Goal: Task Accomplishment & Management: Use online tool/utility

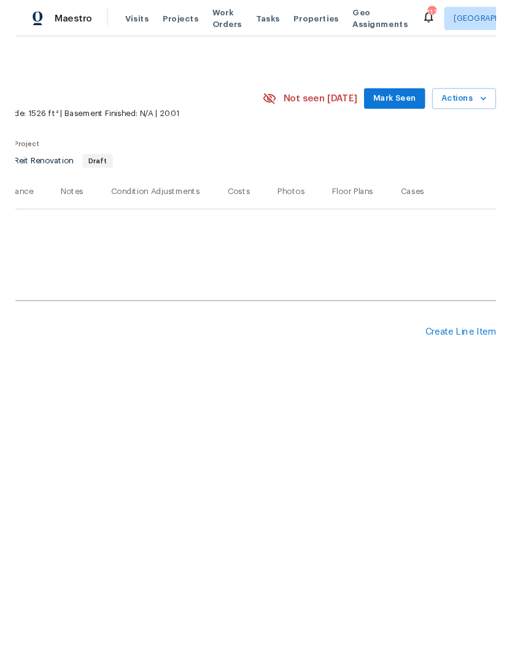
scroll to position [0, 182]
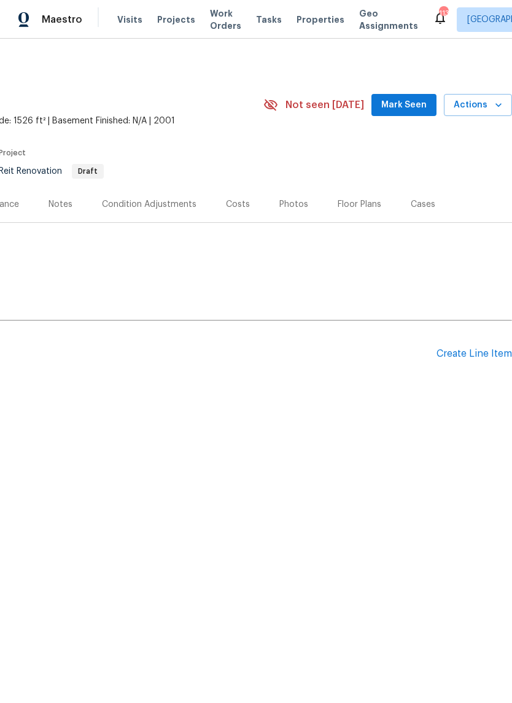
click at [478, 353] on div "Create Line Item" at bounding box center [473, 354] width 75 height 12
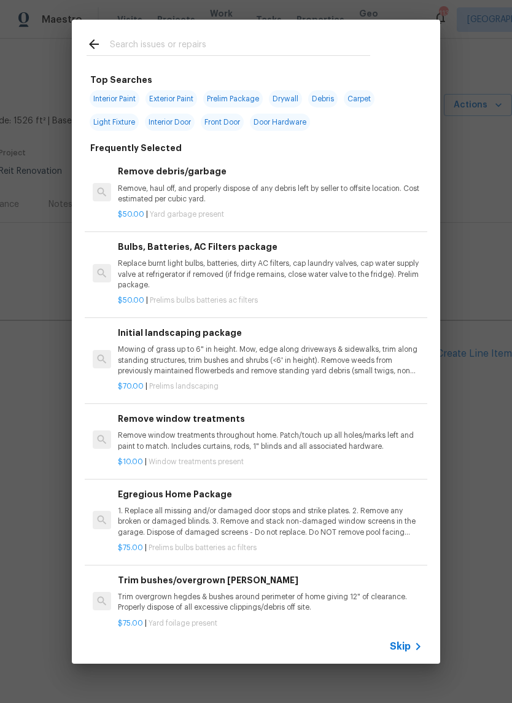
click at [301, 55] on input "text" at bounding box center [240, 46] width 260 height 18
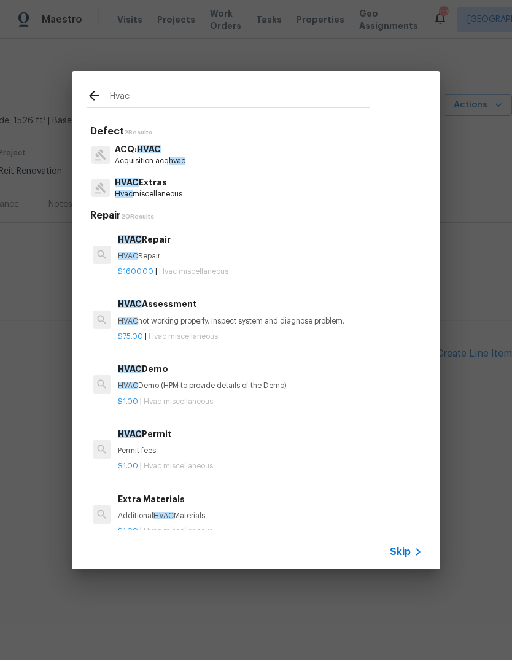
type input "Hvac"
click at [196, 182] on div "HVAC Extras Hvac miscellaneous" at bounding box center [256, 187] width 339 height 33
click at [177, 186] on p "HVAC Extras" at bounding box center [149, 182] width 68 height 13
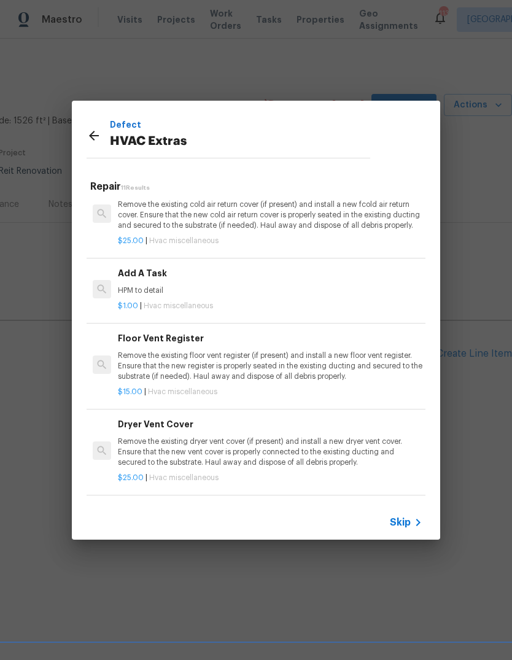
scroll to position [455, 0]
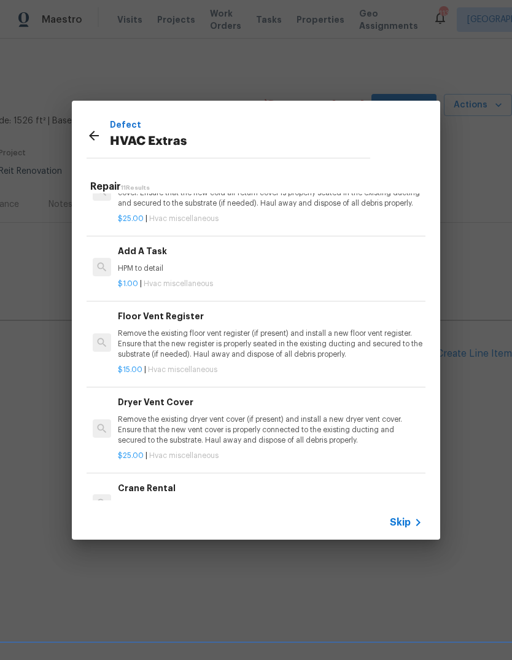
click at [159, 258] on div "Add A Task HPM to detail" at bounding box center [270, 258] width 304 height 29
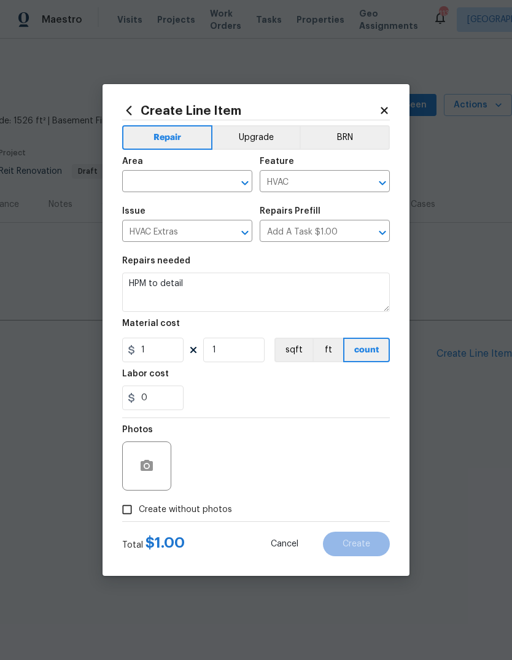
click at [147, 185] on input "text" at bounding box center [170, 182] width 96 height 19
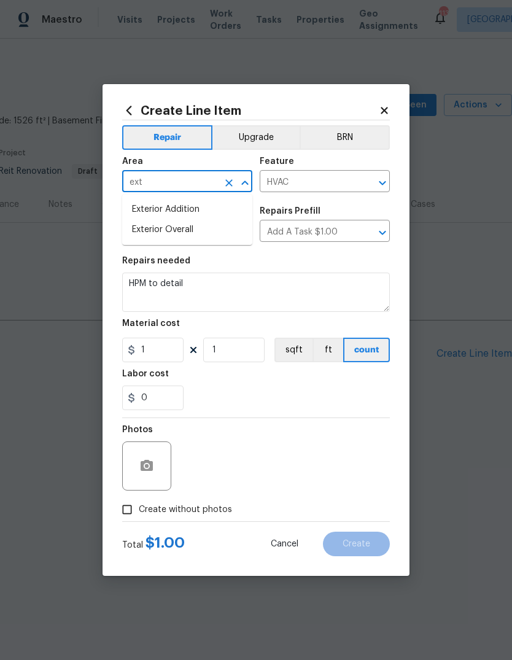
click at [142, 230] on li "Exterior Overall" at bounding box center [187, 230] width 130 height 20
type input "Exterior Overall"
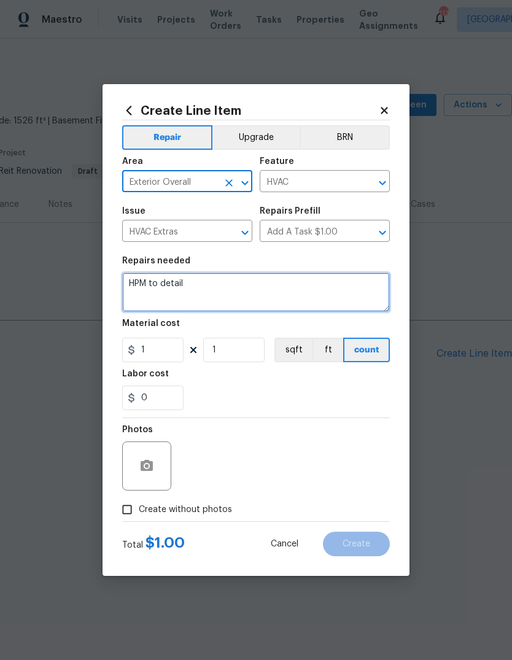
click at [361, 282] on textarea "HPM to detail" at bounding box center [256, 291] width 268 height 39
type textarea "H"
click at [141, 301] on textarea "QUOTE ONLY" at bounding box center [256, 291] width 268 height 39
paste textarea "Access instructions: 19141850 Additional Details: HVAC exterior unit missing, n…"
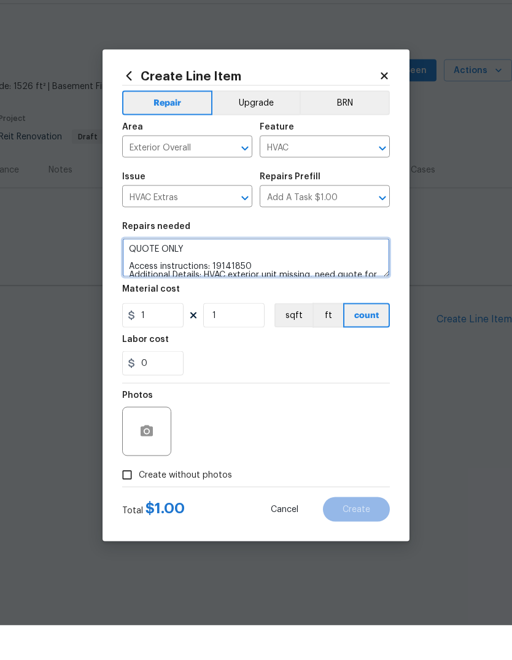
scroll to position [0, 0]
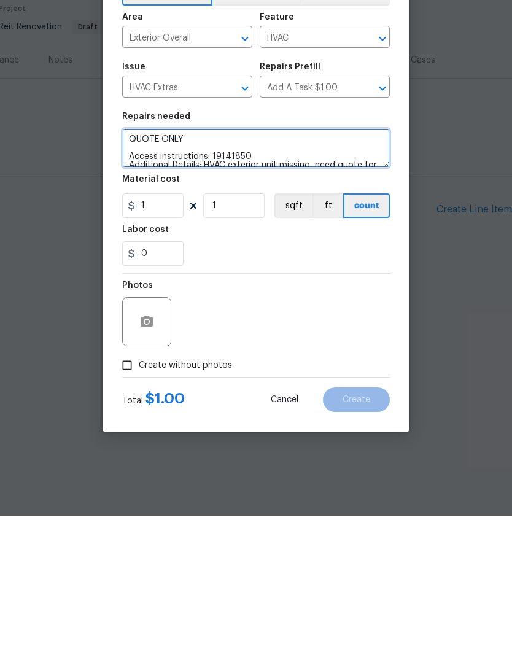
type textarea "QUOTE ONLY Access instructions: 19141850 Additional Details: HVAC exterior unit…"
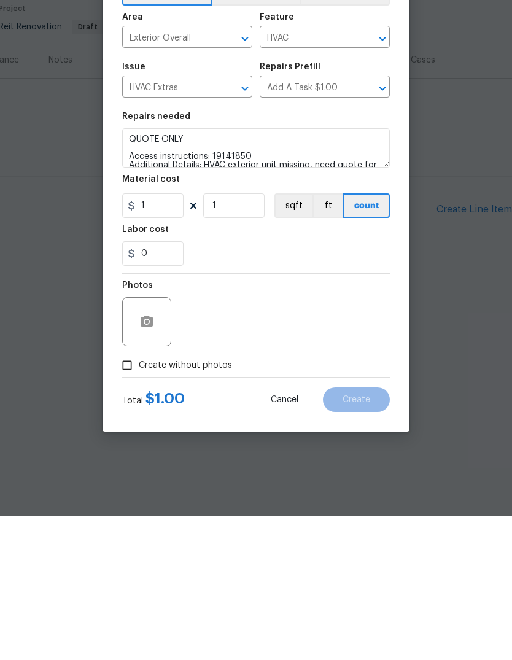
click at [133, 498] on input "Create without photos" at bounding box center [126, 509] width 23 height 23
checkbox input "true"
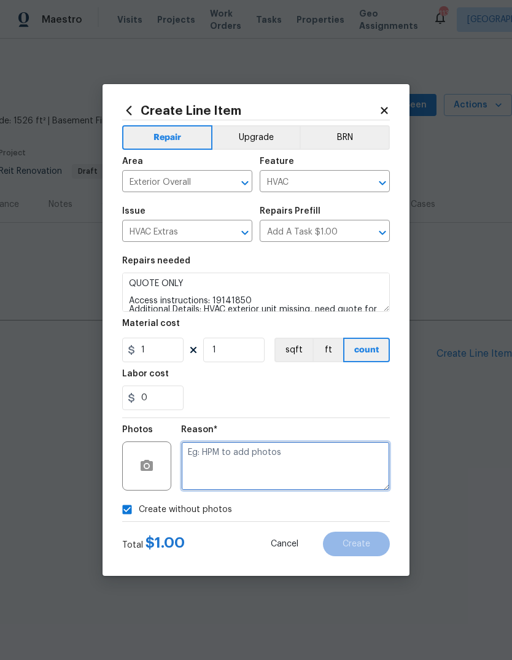
click at [332, 462] on textarea at bounding box center [285, 465] width 209 height 49
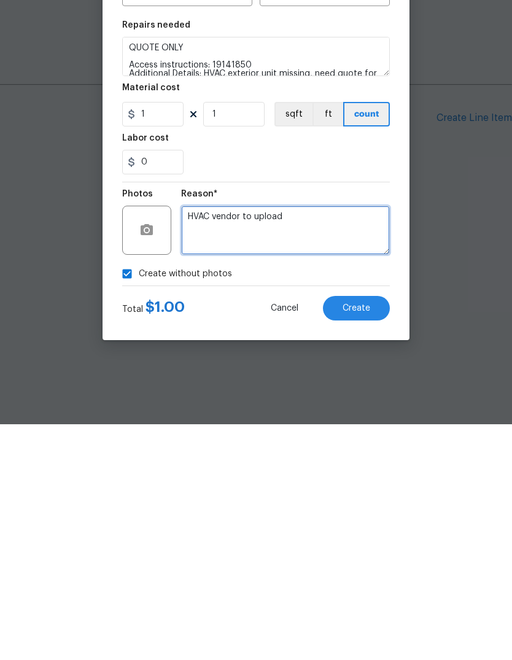
type textarea "HVAC vendor to upload"
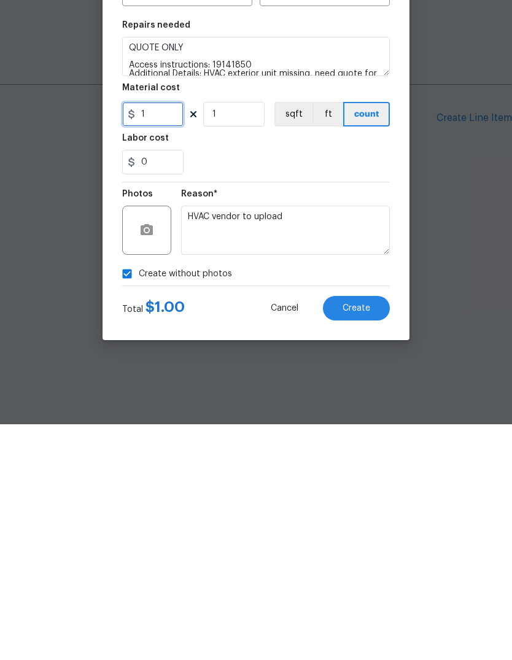
click at [153, 338] on input "1" at bounding box center [152, 350] width 61 height 25
type input "75"
click at [373, 531] on button "Create" at bounding box center [356, 543] width 67 height 25
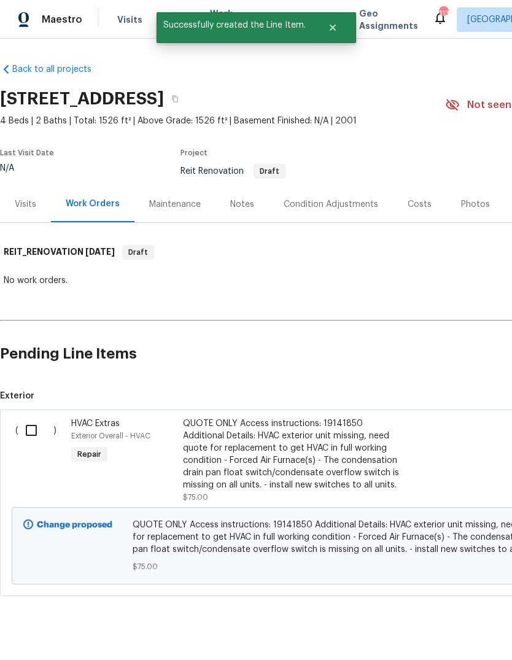
click at [33, 433] on input "checkbox" at bounding box center [35, 430] width 35 height 26
checkbox input "true"
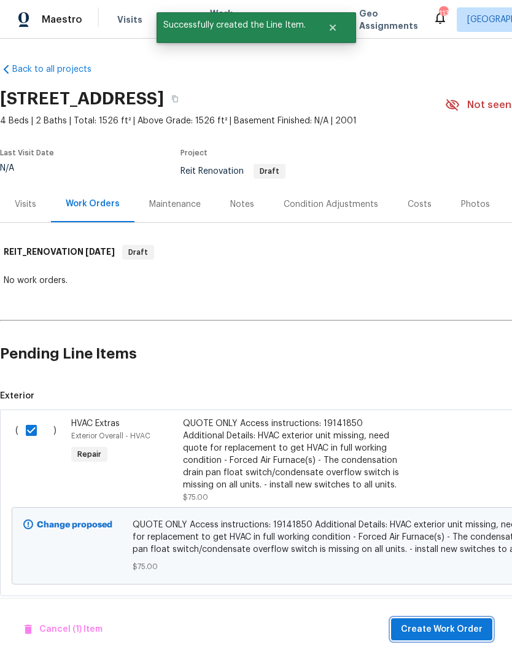
click at [461, 618] on button "Create Work Order" at bounding box center [441, 629] width 101 height 23
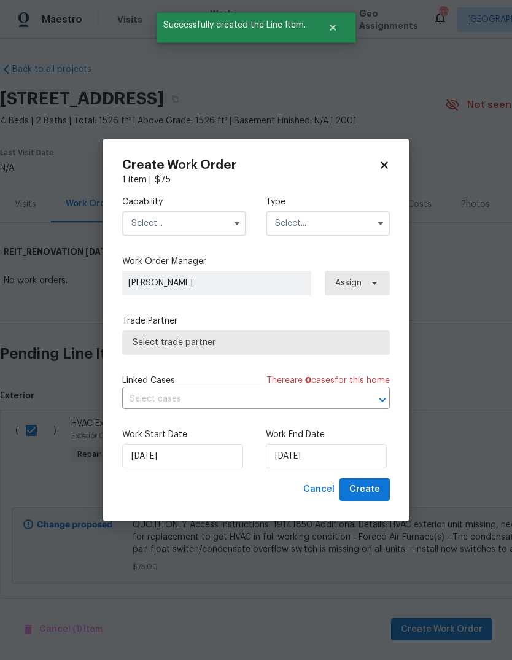
click at [214, 222] on input "text" at bounding box center [184, 223] width 124 height 25
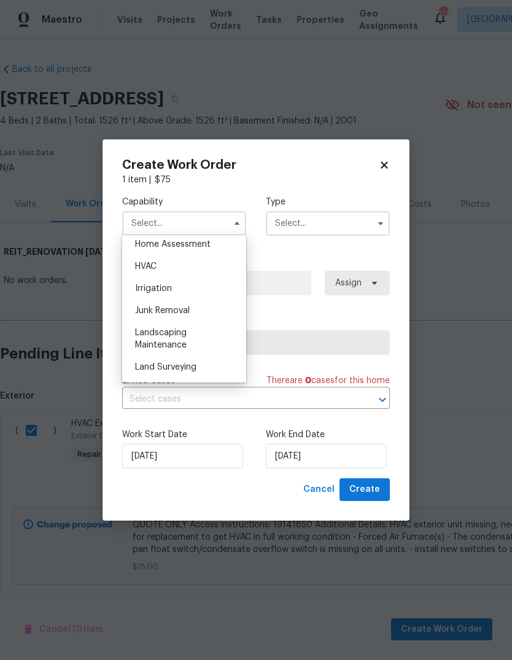
scroll to position [703, 0]
click at [205, 285] on div "HVAC" at bounding box center [184, 288] width 118 height 22
type input "HVAC"
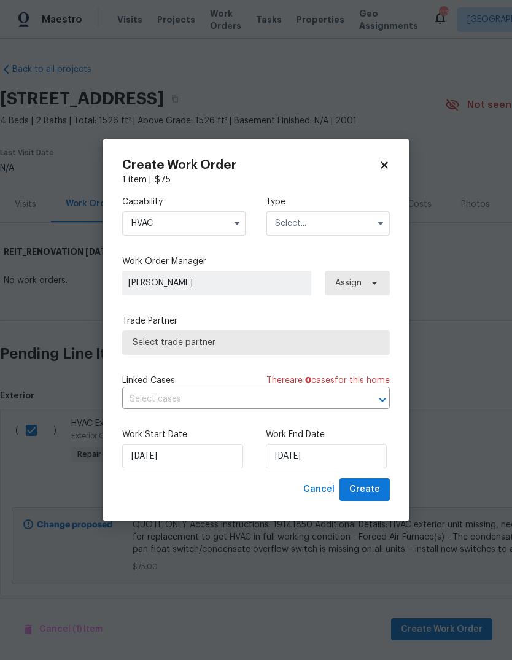
click at [319, 226] on input "text" at bounding box center [328, 223] width 124 height 25
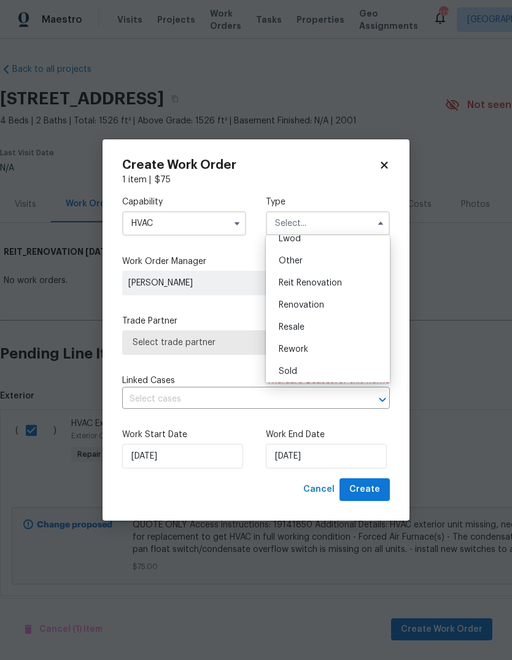
scroll to position [142, 0]
click at [339, 283] on span "Reit Renovation" at bounding box center [310, 283] width 63 height 9
type input "Reit Renovation"
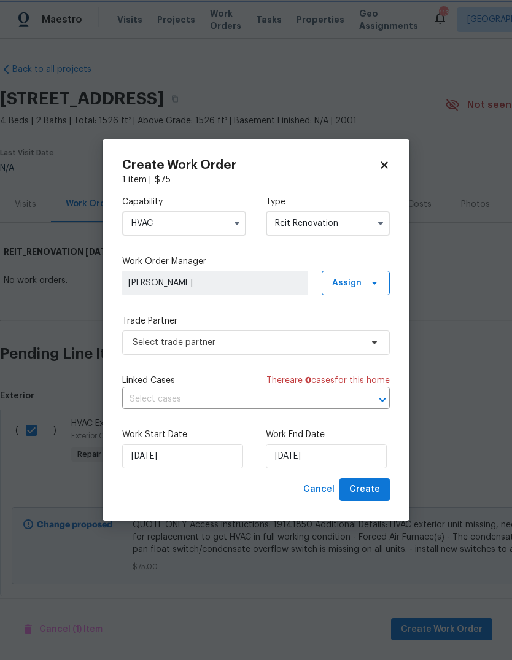
scroll to position [0, 0]
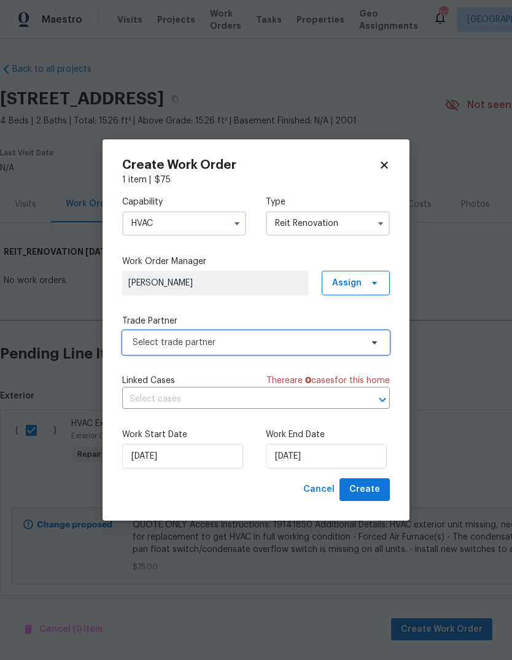
click at [374, 340] on icon at bounding box center [374, 343] width 10 height 10
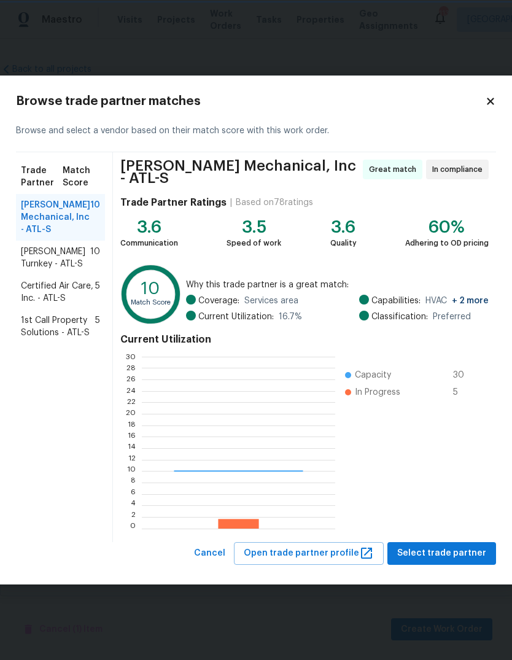
scroll to position [172, 193]
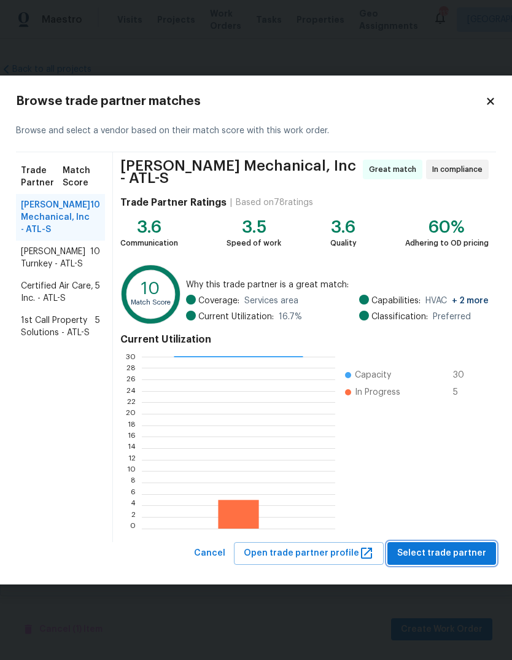
click at [463, 546] on span "Select trade partner" at bounding box center [441, 553] width 89 height 15
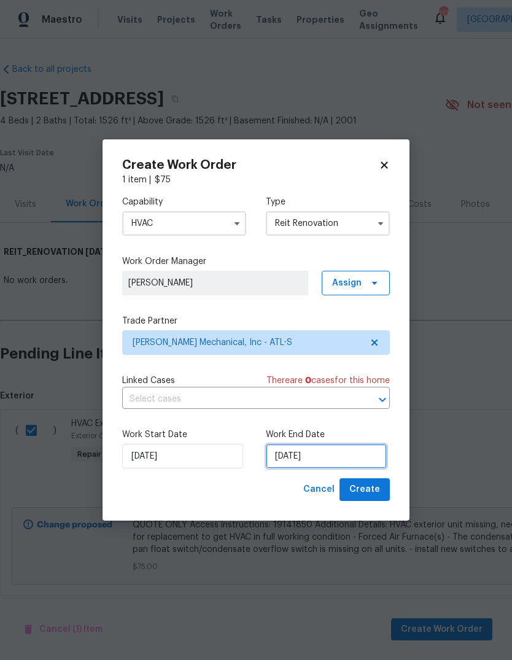
click at [359, 450] on input "[DATE]" at bounding box center [326, 456] width 121 height 25
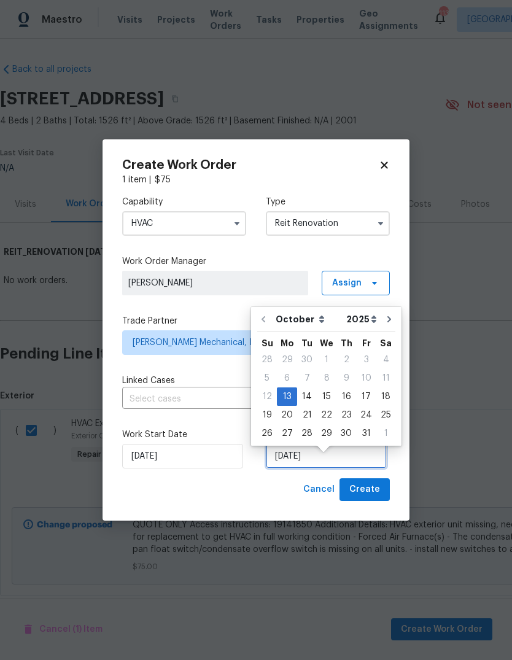
scroll to position [9, 0]
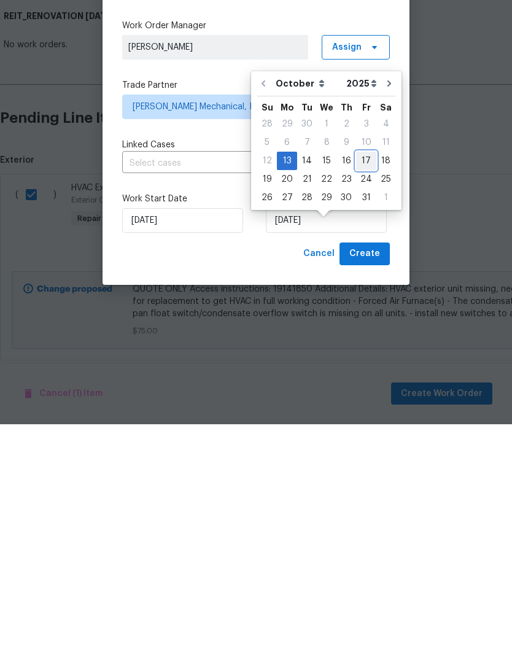
click at [368, 388] on div "17" at bounding box center [366, 396] width 20 height 17
type input "[DATE]"
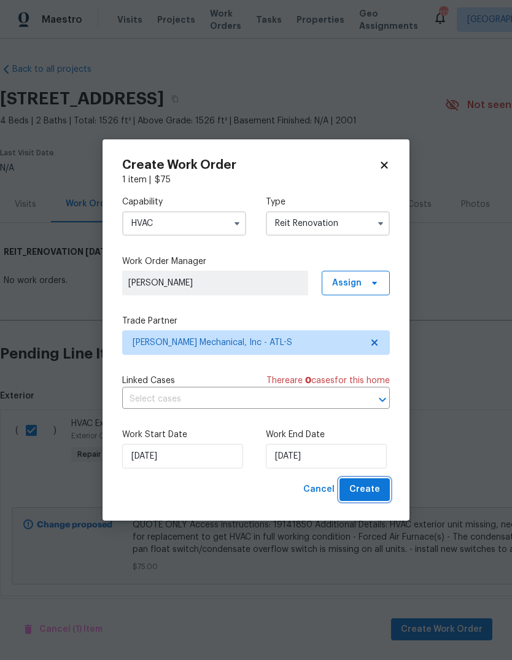
click at [382, 490] on button "Create" at bounding box center [364, 489] width 50 height 23
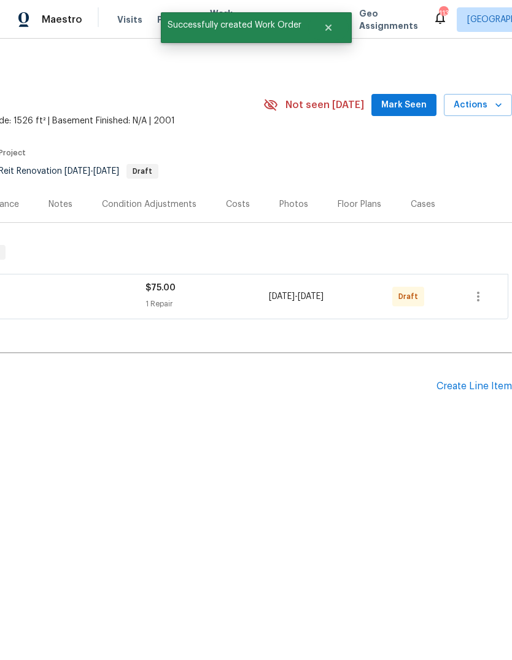
scroll to position [0, 182]
click at [482, 294] on icon "button" at bounding box center [478, 296] width 15 height 15
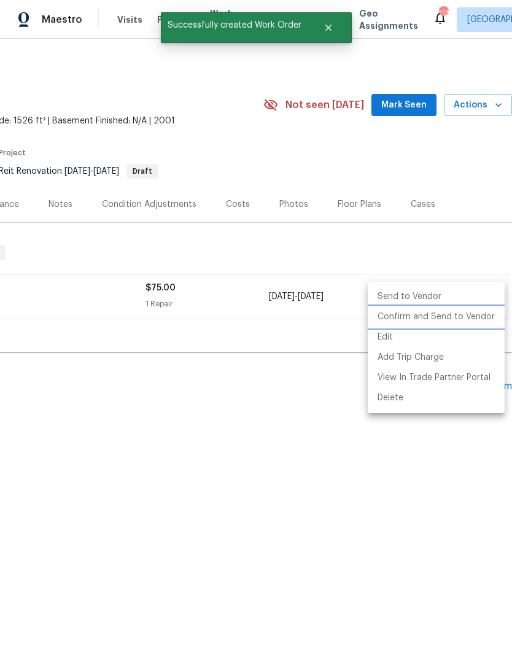
click at [466, 317] on li "Confirm and Send to Vendor" at bounding box center [436, 317] width 137 height 20
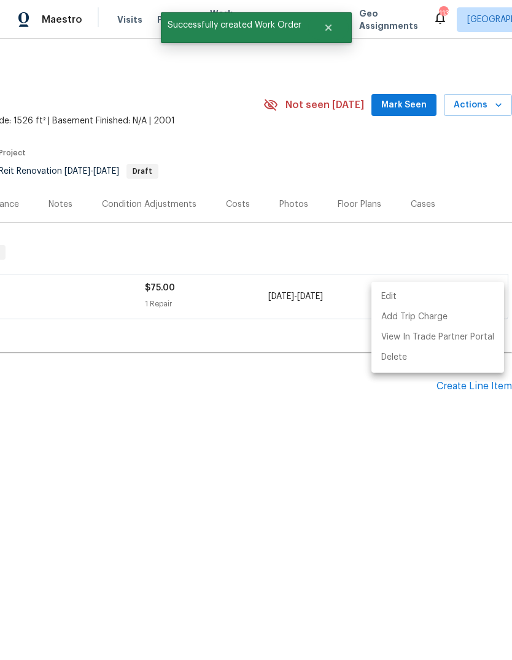
click at [468, 235] on div at bounding box center [256, 330] width 512 height 660
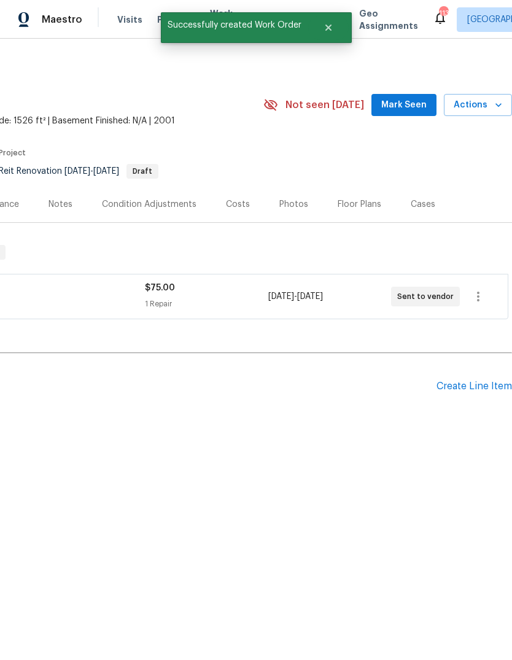
click at [417, 107] on span "Mark Seen" at bounding box center [403, 105] width 45 height 15
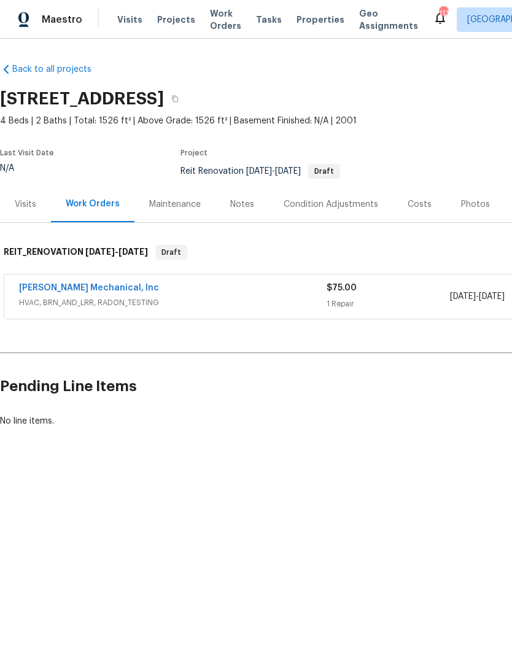
scroll to position [0, 0]
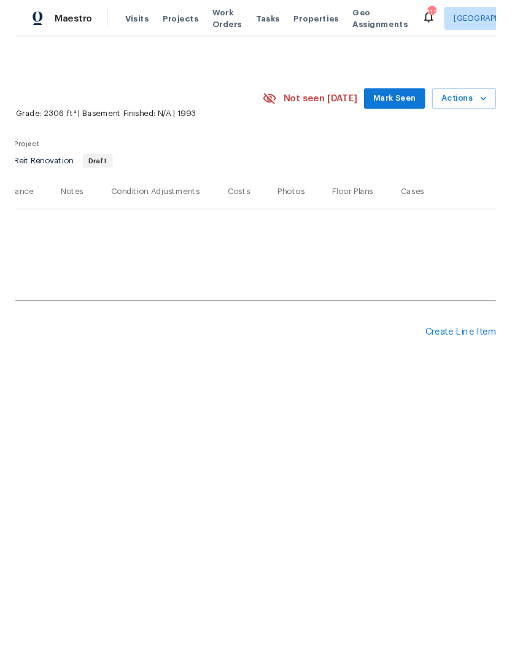
scroll to position [0, 182]
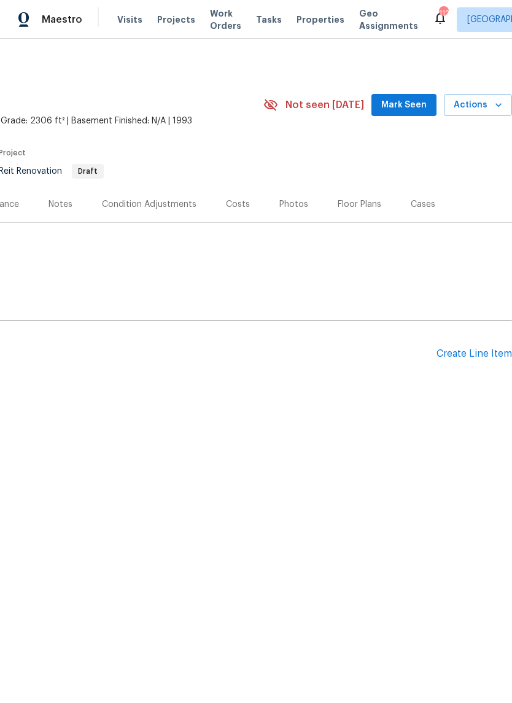
click at [475, 357] on div "Create Line Item" at bounding box center [473, 354] width 75 height 12
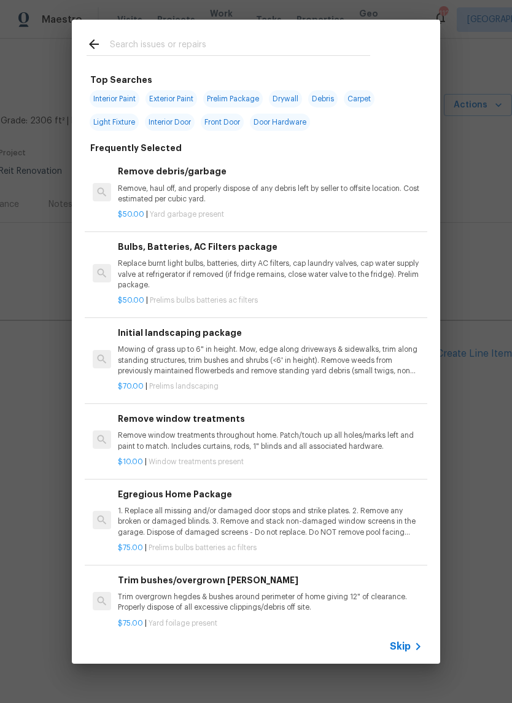
click at [293, 44] on input "text" at bounding box center [240, 46] width 260 height 18
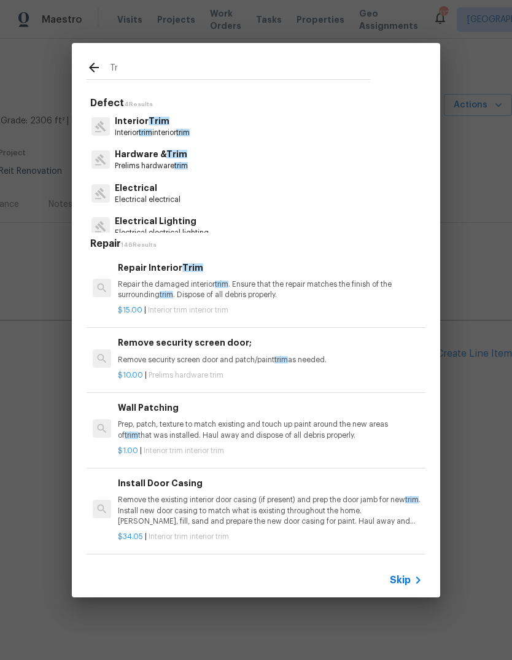
type input "T"
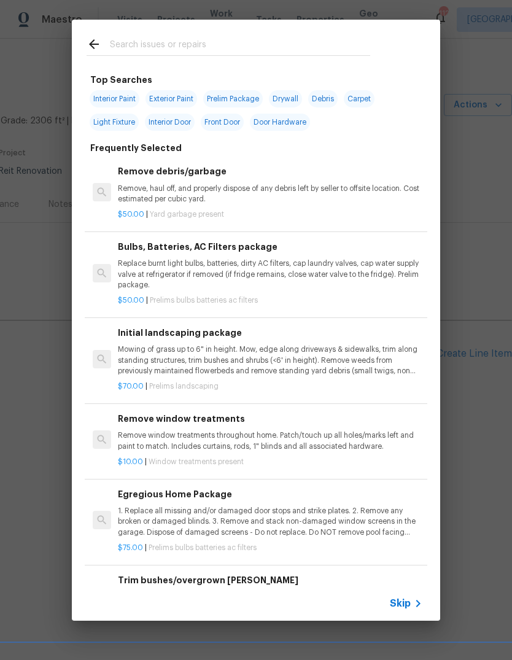
click at [182, 91] on span "Exterior Paint" at bounding box center [171, 98] width 52 height 17
type input "Exterior Paint"
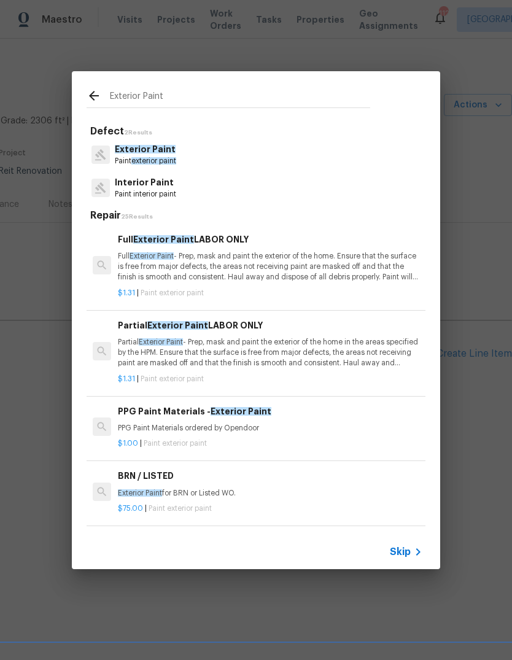
click at [171, 154] on p "Exterior Paint" at bounding box center [145, 149] width 61 height 13
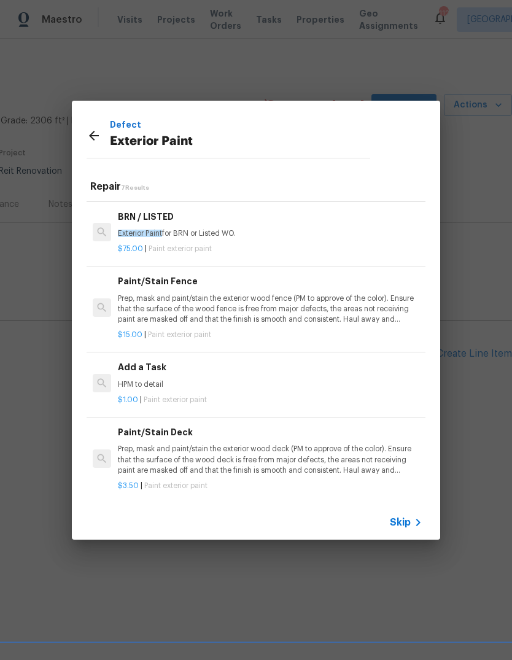
scroll to position [230, 0]
click at [139, 380] on p "HPM to detail" at bounding box center [270, 385] width 304 height 10
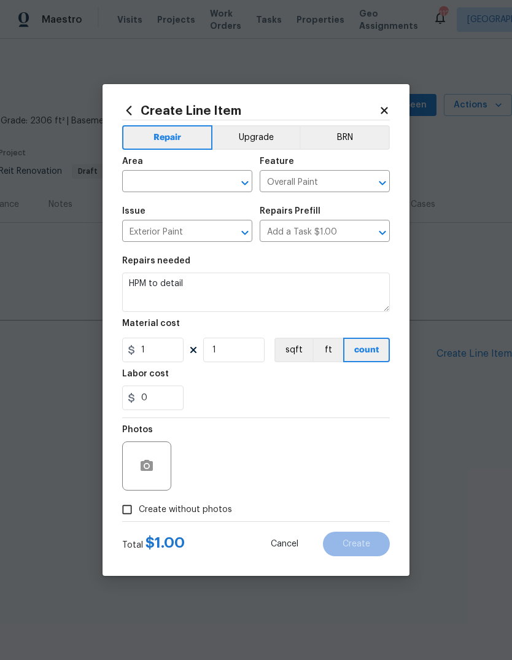
click at [204, 182] on input "text" at bounding box center [170, 182] width 96 height 19
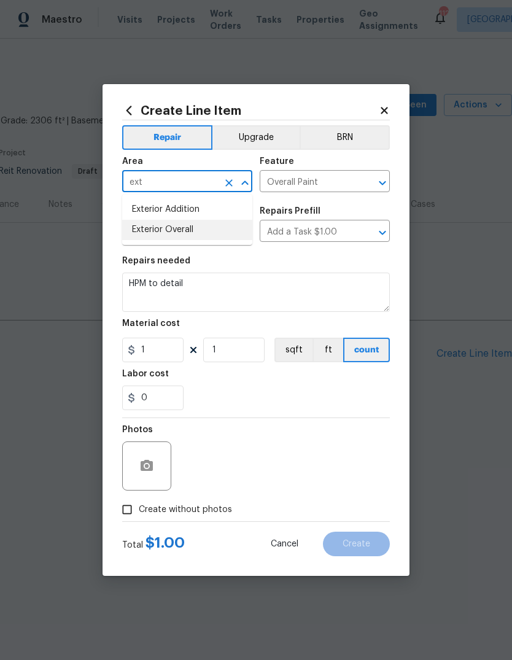
click at [145, 228] on li "Exterior Overall" at bounding box center [187, 230] width 130 height 20
type input "Exterior Overall"
click at [381, 233] on icon "Open" at bounding box center [382, 232] width 7 height 4
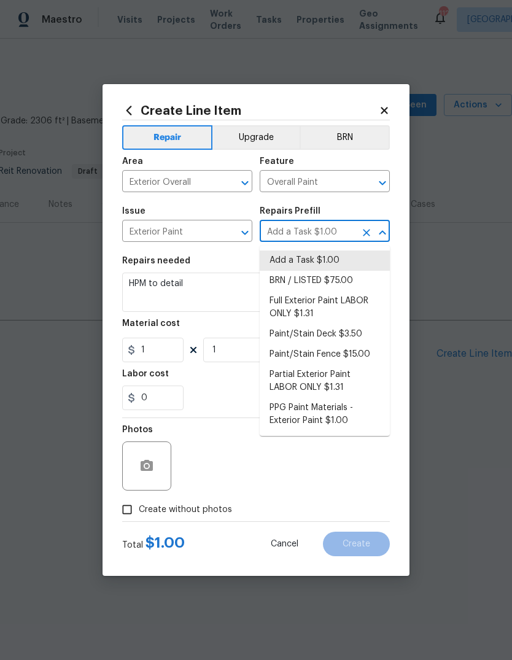
click at [142, 236] on input "Exterior Paint" at bounding box center [170, 232] width 96 height 19
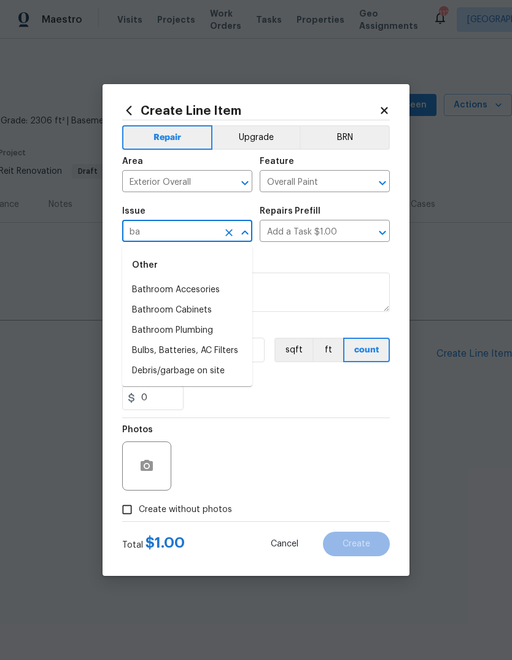
type input "b"
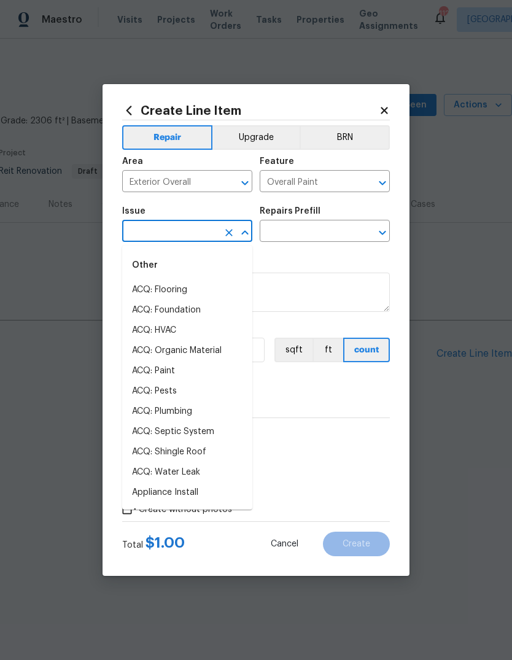
click at [368, 174] on button "Clear" at bounding box center [366, 182] width 17 height 17
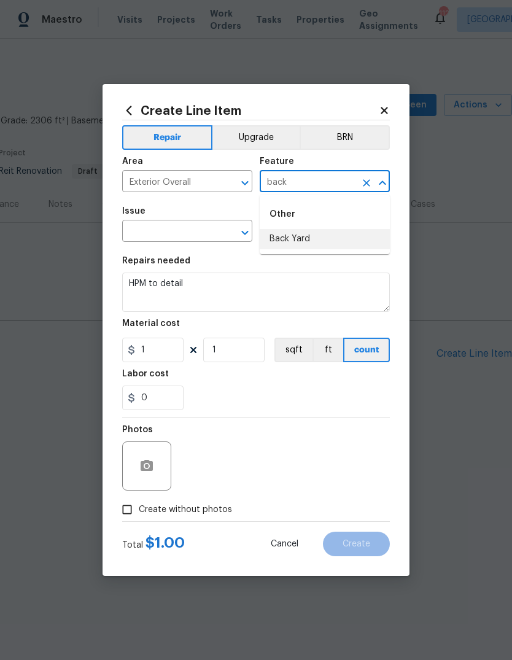
click at [326, 239] on li "Back Yard" at bounding box center [325, 239] width 130 height 20
type input "Back Yard"
click at [156, 230] on input "text" at bounding box center [170, 232] width 96 height 19
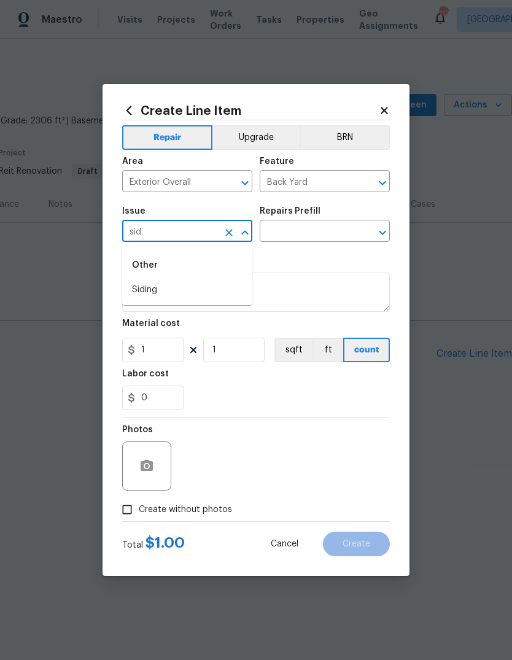
click at [152, 288] on li "Siding" at bounding box center [187, 290] width 130 height 20
type input "Siding"
click at [382, 237] on icon "Open" at bounding box center [382, 232] width 15 height 15
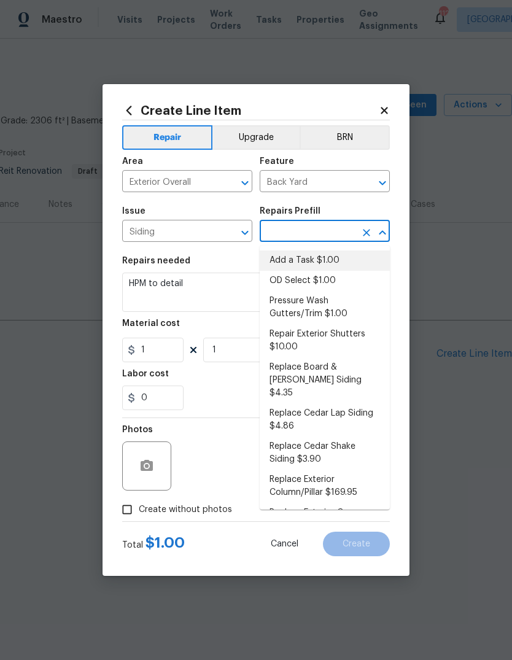
click at [341, 263] on li "Add a Task $1.00" at bounding box center [325, 260] width 130 height 20
type input "Add a Task $1.00"
type input "Siding"
type input "Add a Task $1.00"
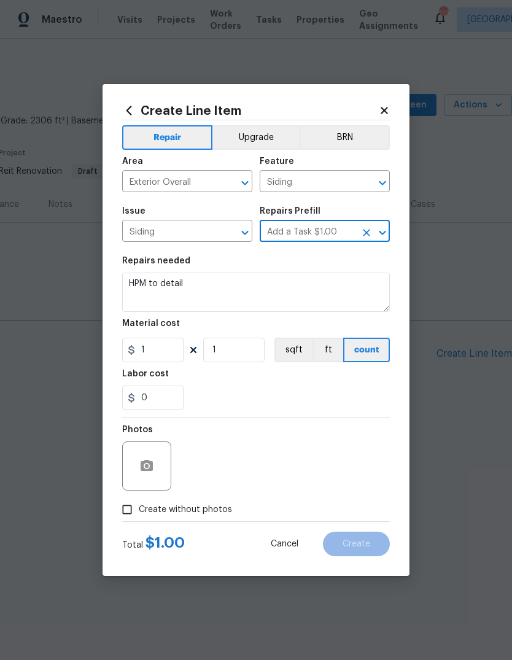
click at [366, 287] on textarea "HPM to detail" at bounding box center [256, 291] width 268 height 39
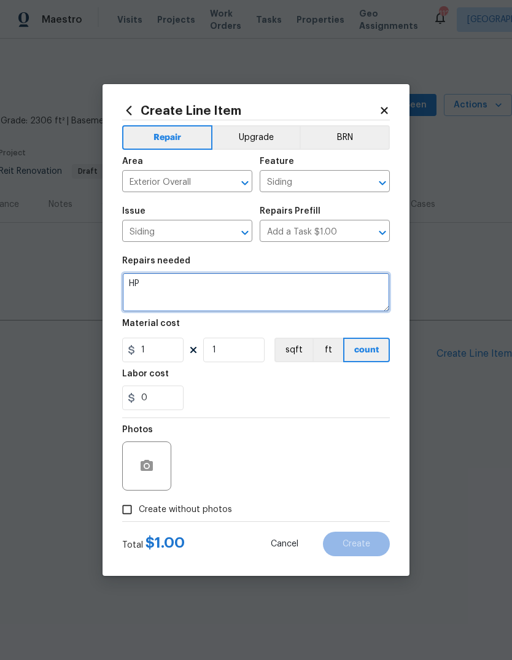
type textarea "H"
click at [142, 284] on textarea at bounding box center [256, 291] width 268 height 39
paste textarea "Access instructions: Igloo 19141850 Details: Additional Details: 1) Wood Siding…"
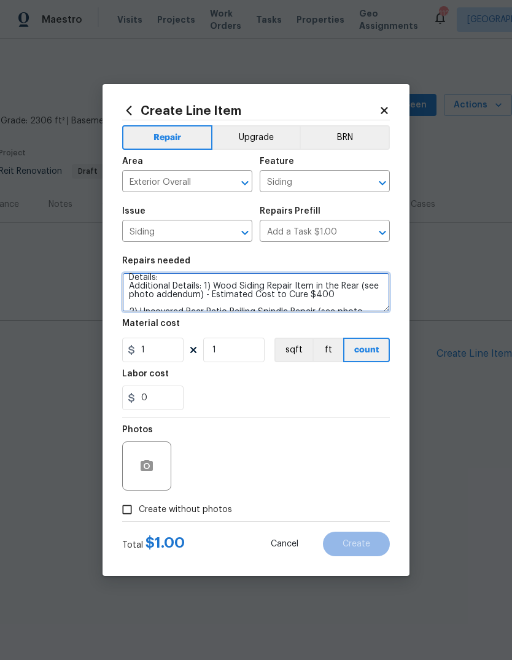
scroll to position [19, 0]
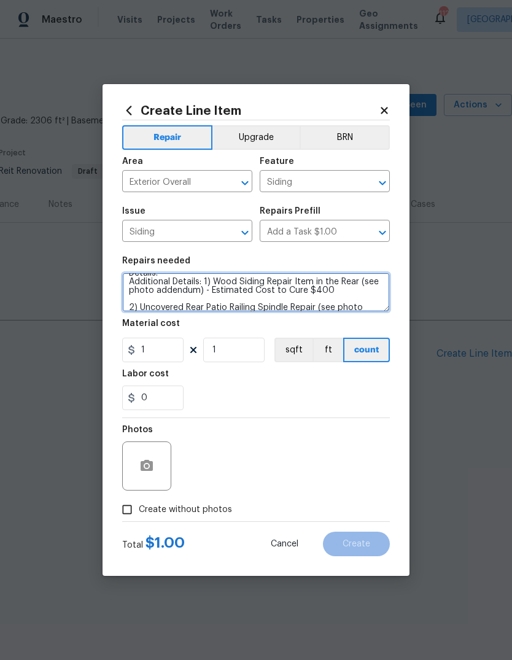
type textarea "Access instructions: Igloo 19141850 Details: Additional Details: 1) Wood Siding…"
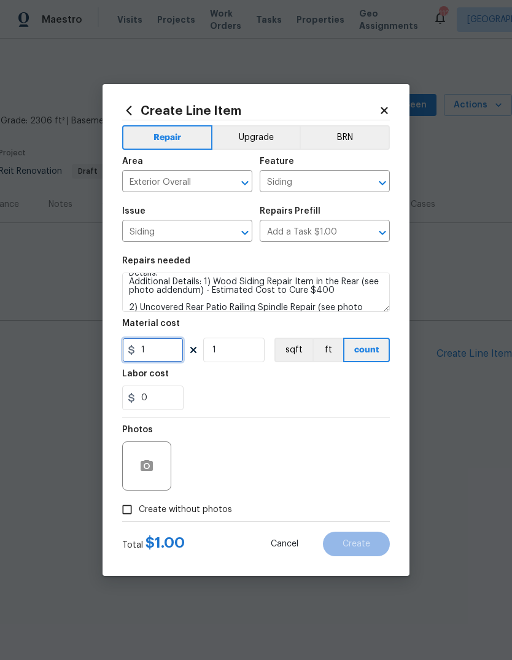
click at [153, 350] on input "1" at bounding box center [152, 350] width 61 height 25
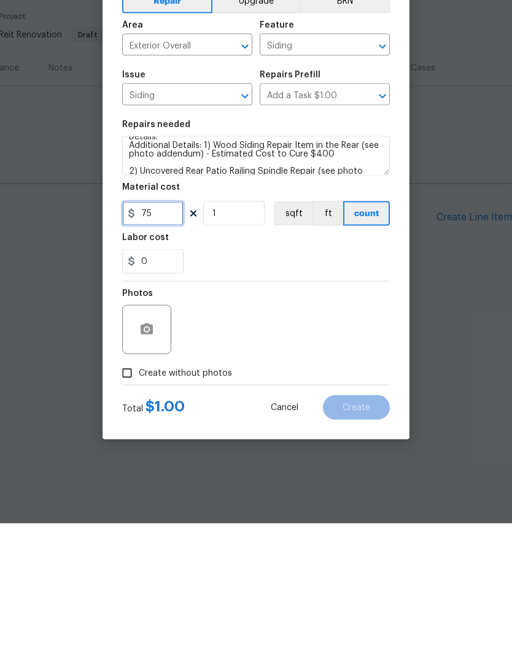
type input "75"
click at [128, 498] on input "Create without photos" at bounding box center [126, 509] width 23 height 23
checkbox input "true"
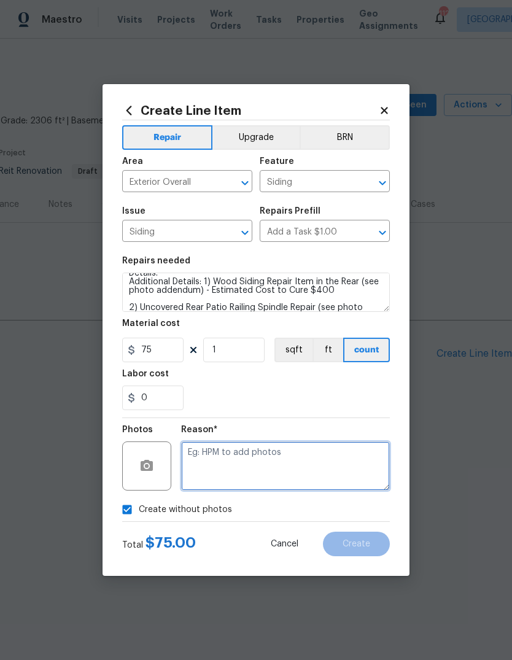
click at [330, 473] on textarea at bounding box center [285, 465] width 209 height 49
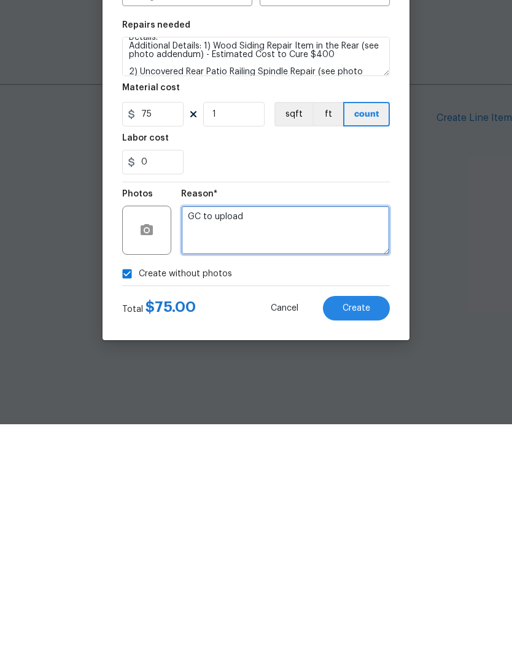
type textarea "GC to upload"
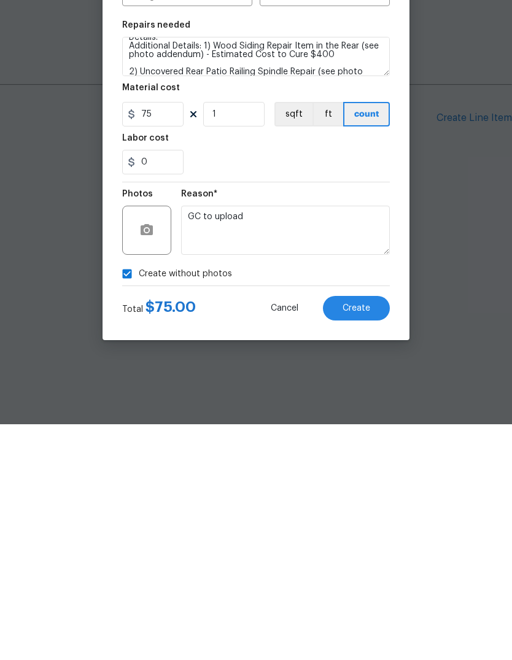
click at [374, 531] on button "Create" at bounding box center [356, 543] width 67 height 25
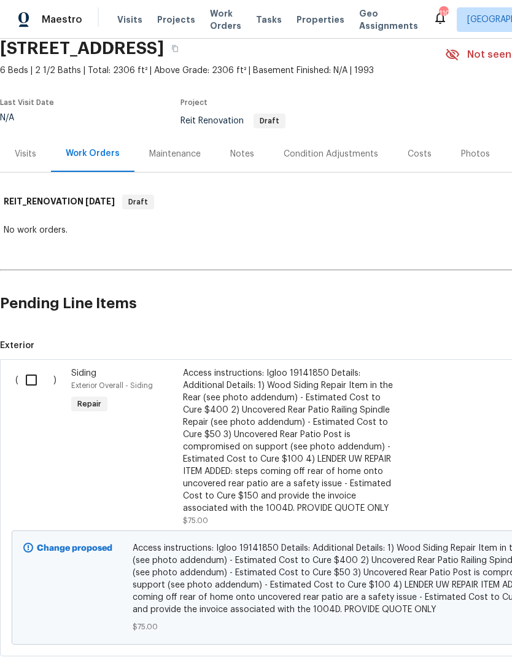
scroll to position [51, 0]
click at [26, 377] on input "checkbox" at bounding box center [35, 379] width 35 height 26
checkbox input "true"
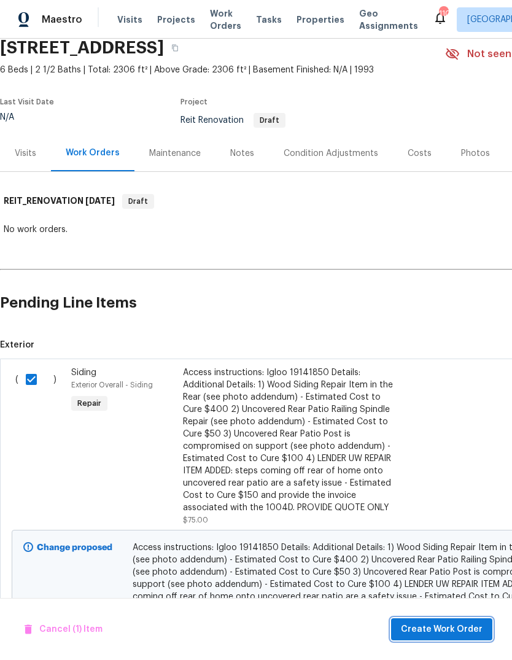
click at [457, 625] on span "Create Work Order" at bounding box center [442, 629] width 82 height 15
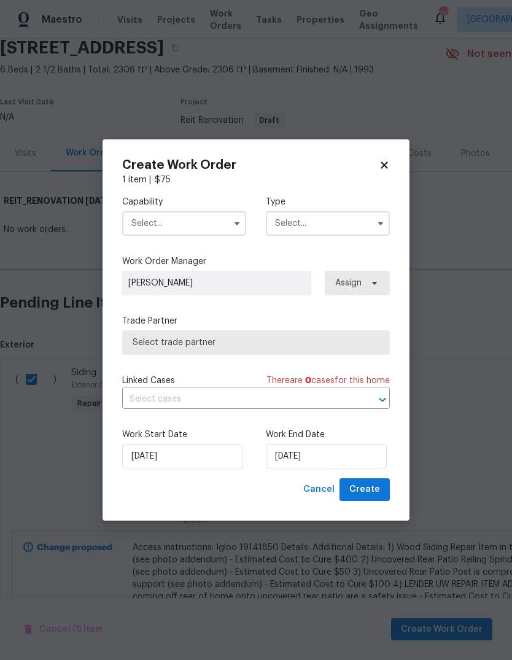
click at [231, 228] on button "button" at bounding box center [237, 223] width 15 height 15
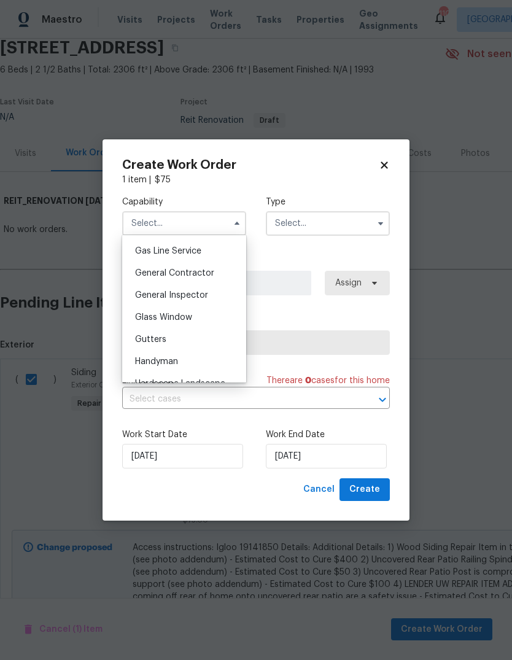
scroll to position [569, 0]
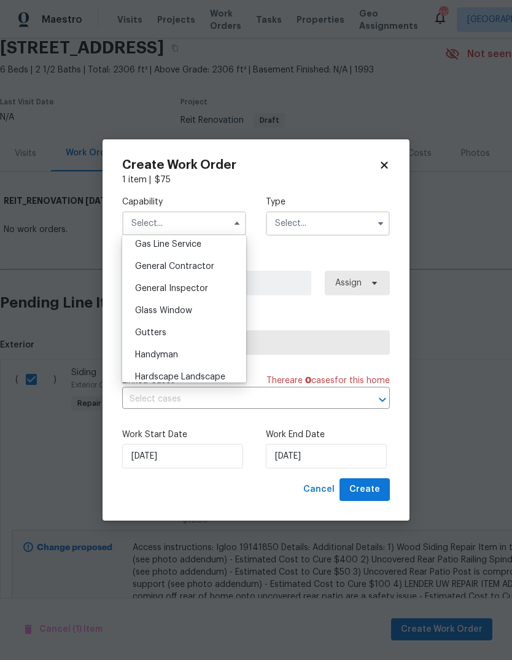
click at [207, 265] on span "General Contractor" at bounding box center [174, 266] width 79 height 9
type input "General Contractor"
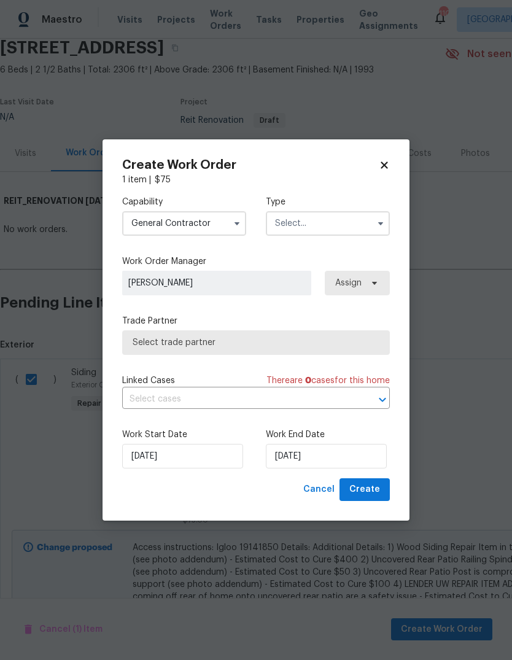
click at [334, 233] on input "text" at bounding box center [328, 223] width 124 height 25
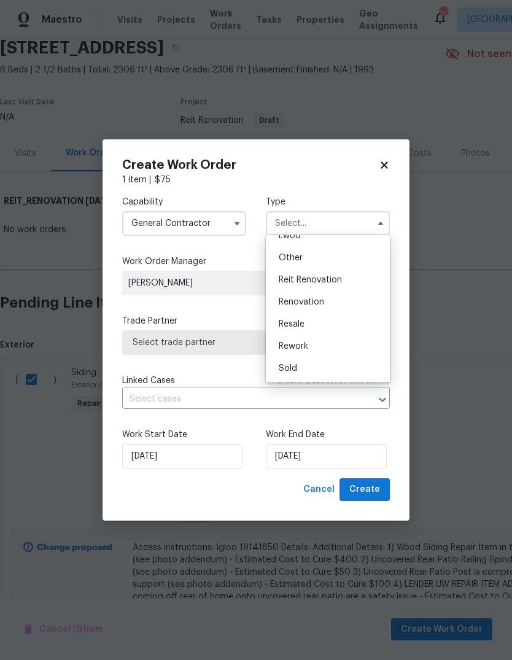
scroll to position [146, 0]
click at [355, 279] on div "Reit Renovation" at bounding box center [328, 280] width 118 height 22
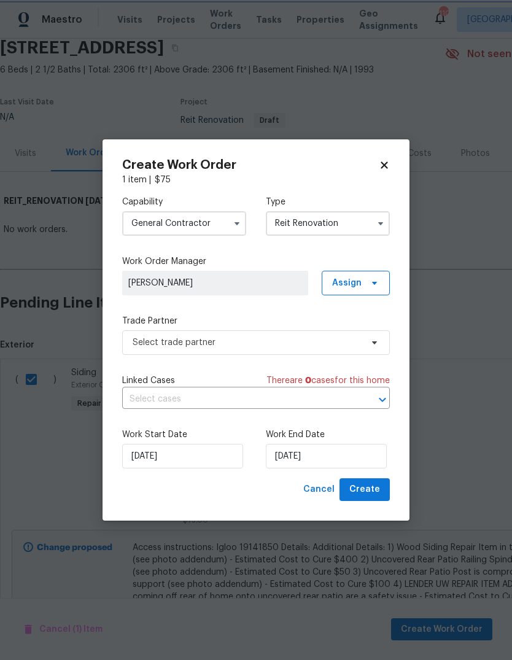
type input "Reit Renovation"
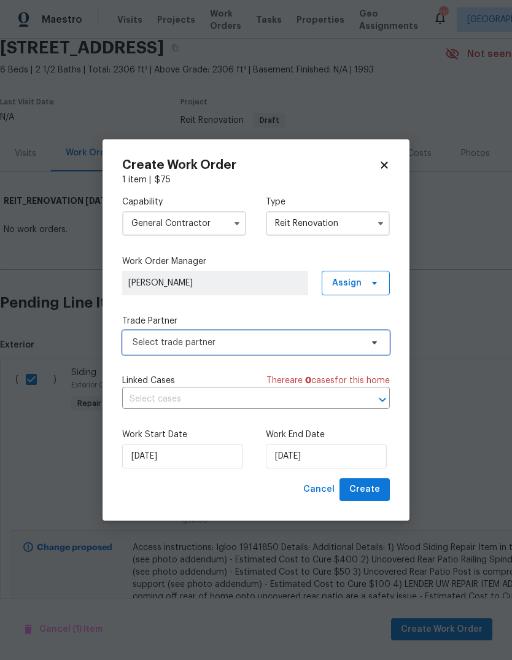
click at [366, 341] on span at bounding box center [373, 343] width 14 height 10
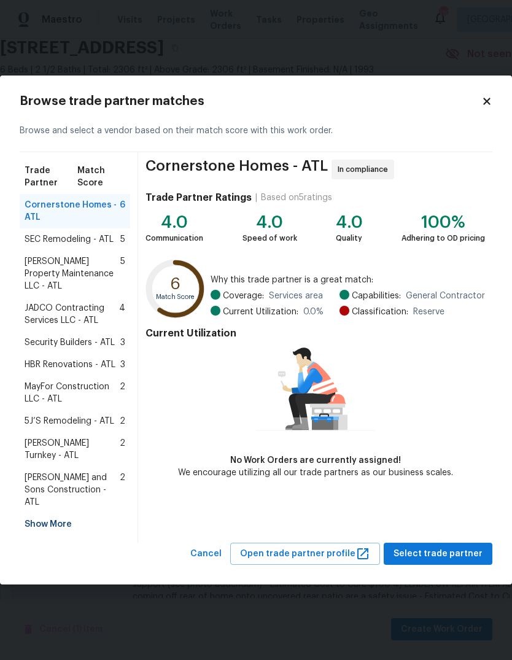
click at [39, 513] on div "Show More" at bounding box center [75, 524] width 110 height 22
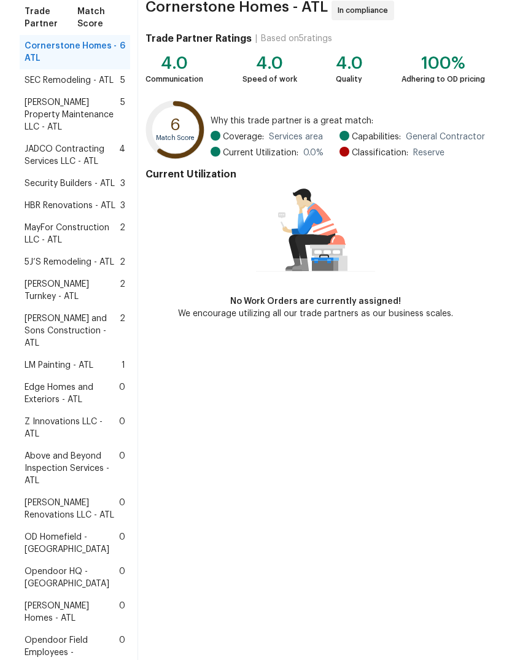
scroll to position [102, 0]
click at [58, 358] on span "LM Painting - ATL" at bounding box center [59, 364] width 69 height 12
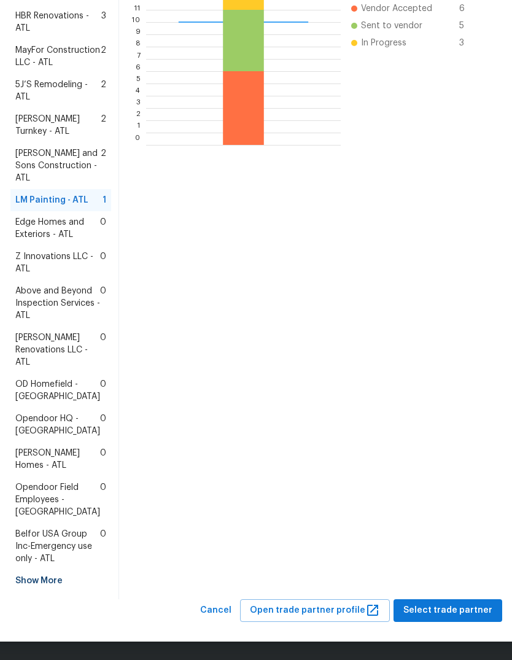
scroll to position [426, 0]
click at [458, 606] on span "Select trade partner" at bounding box center [447, 610] width 89 height 15
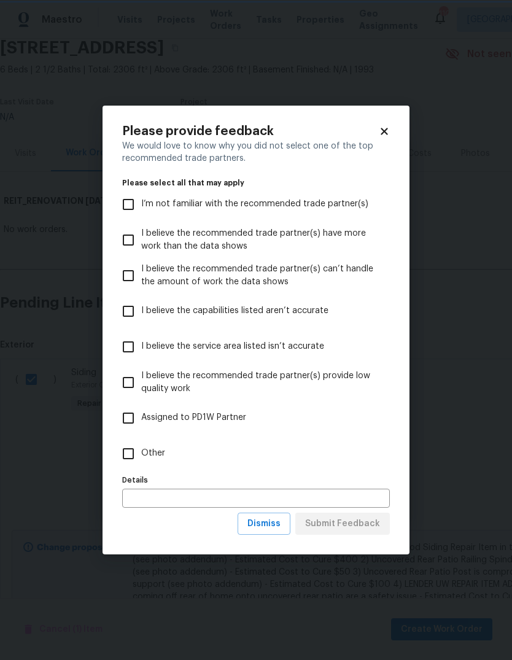
scroll to position [0, 0]
click at [128, 455] on input "Other" at bounding box center [128, 454] width 26 height 26
checkbox input "true"
click at [367, 520] on span "Submit Feedback" at bounding box center [342, 523] width 75 height 15
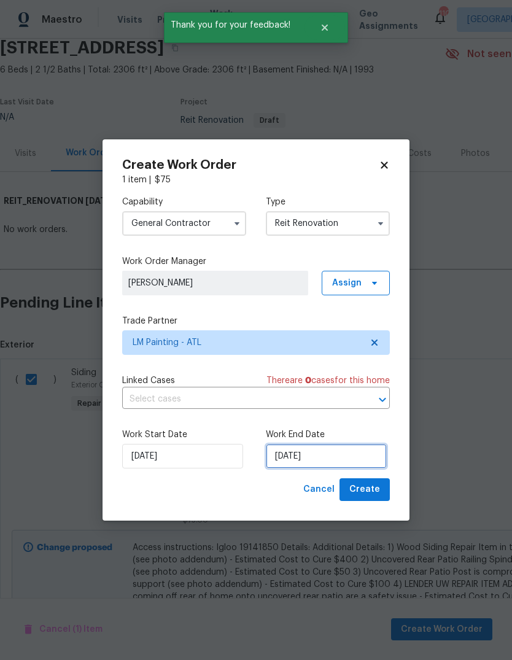
click at [357, 454] on input "[DATE]" at bounding box center [326, 456] width 121 height 25
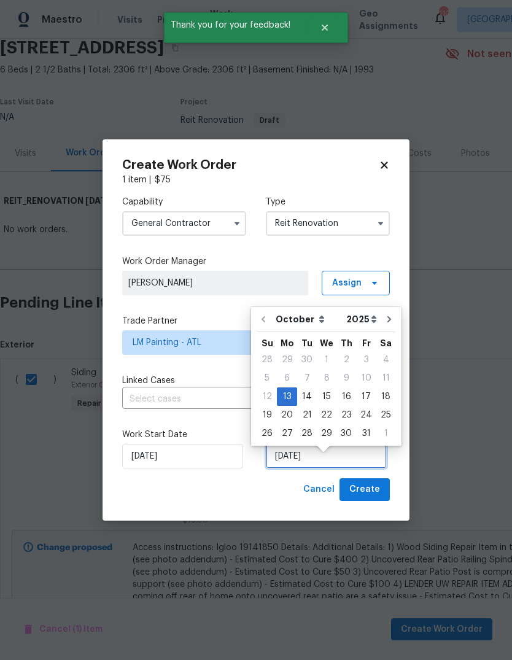
scroll to position [9, 0]
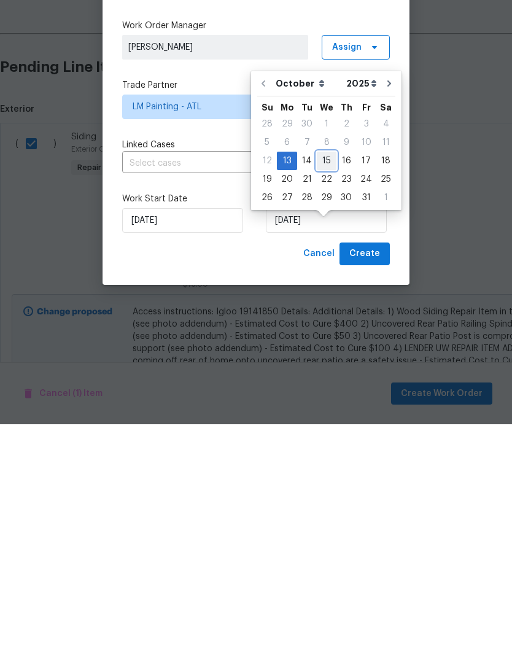
click at [330, 388] on div "15" at bounding box center [327, 396] width 20 height 17
type input "10/15/2025"
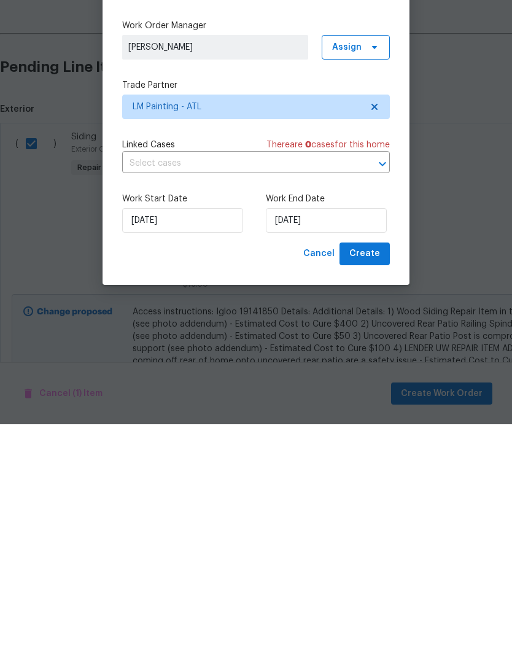
scroll to position [46, 0]
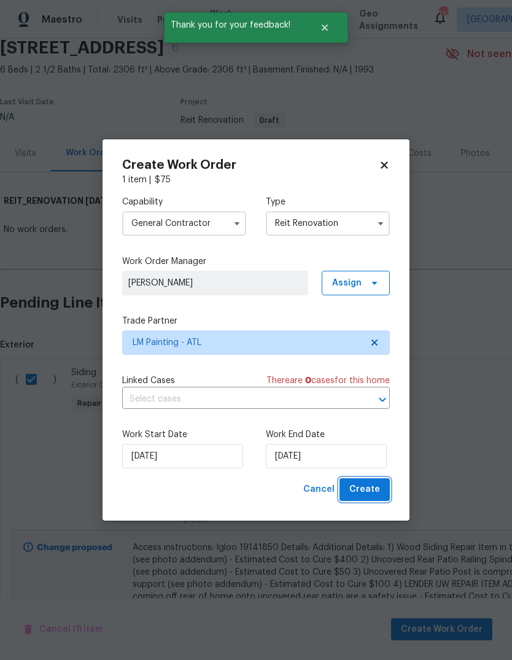
click at [379, 492] on span "Create" at bounding box center [364, 489] width 31 height 15
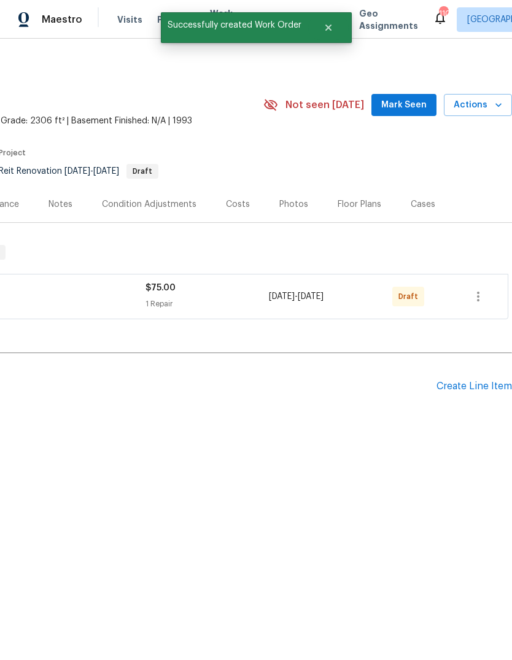
scroll to position [0, 182]
click at [482, 298] on icon "button" at bounding box center [478, 296] width 15 height 15
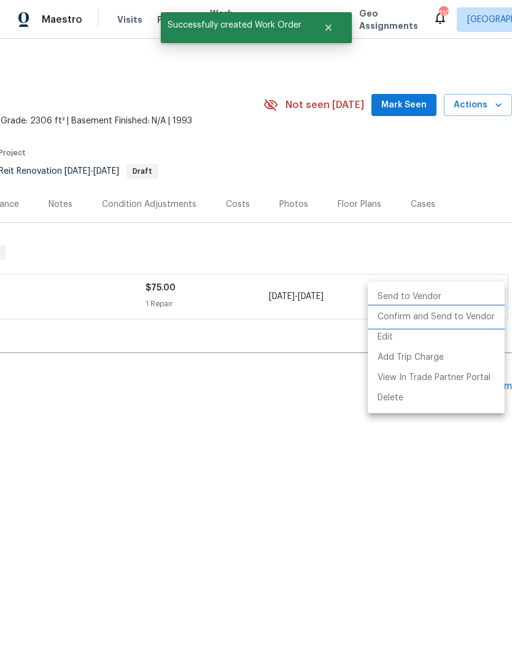
click at [470, 314] on li "Confirm and Send to Vendor" at bounding box center [436, 317] width 137 height 20
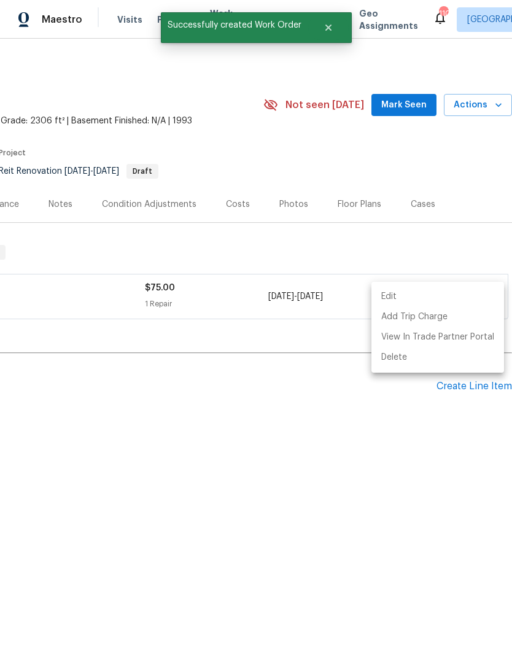
click at [336, 400] on div at bounding box center [256, 330] width 512 height 660
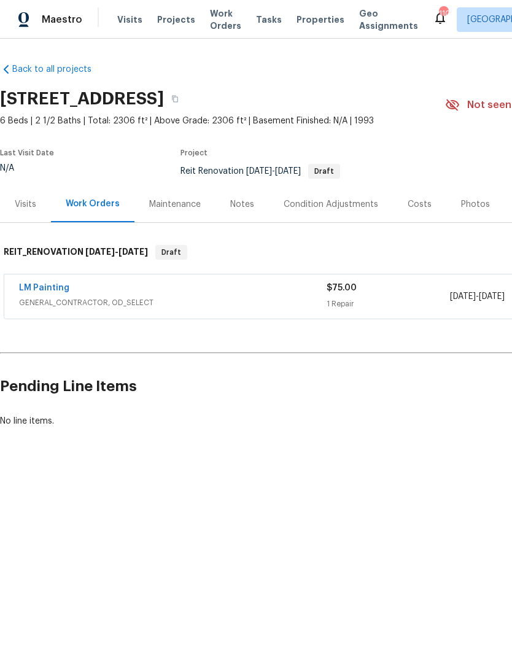
scroll to position [0, 0]
click at [42, 284] on link "LM Painting" at bounding box center [44, 288] width 50 height 9
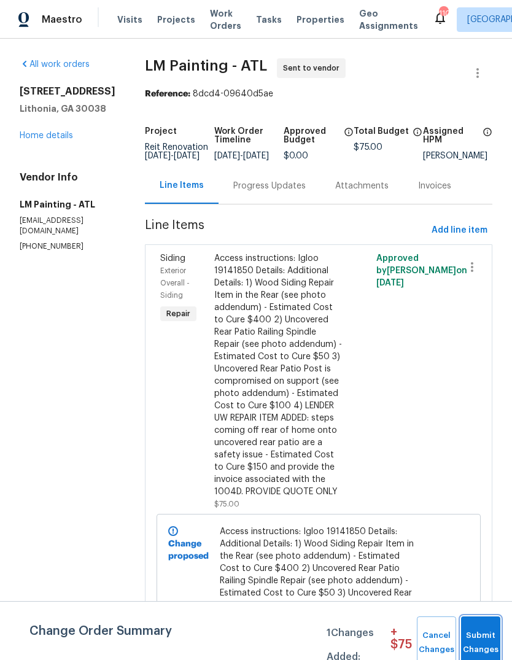
click at [491, 627] on button "Submit Changes" at bounding box center [480, 642] width 39 height 53
